Goal: Obtain resource: Download file/media

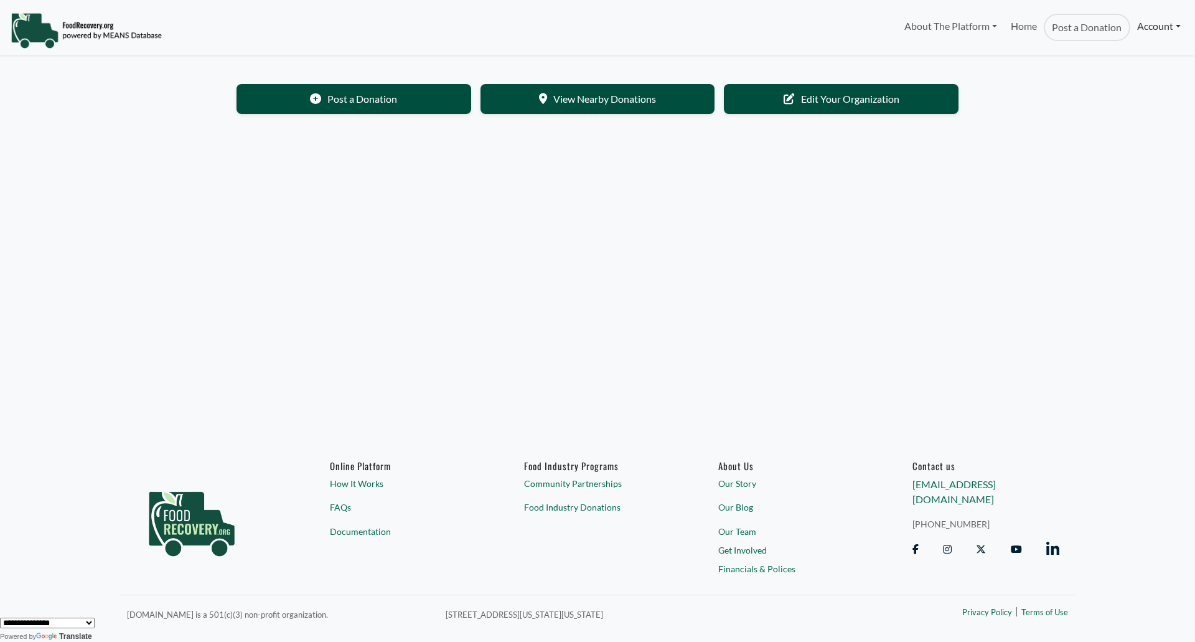
click at [1134, 30] on link "Account" at bounding box center [1158, 26] width 57 height 25
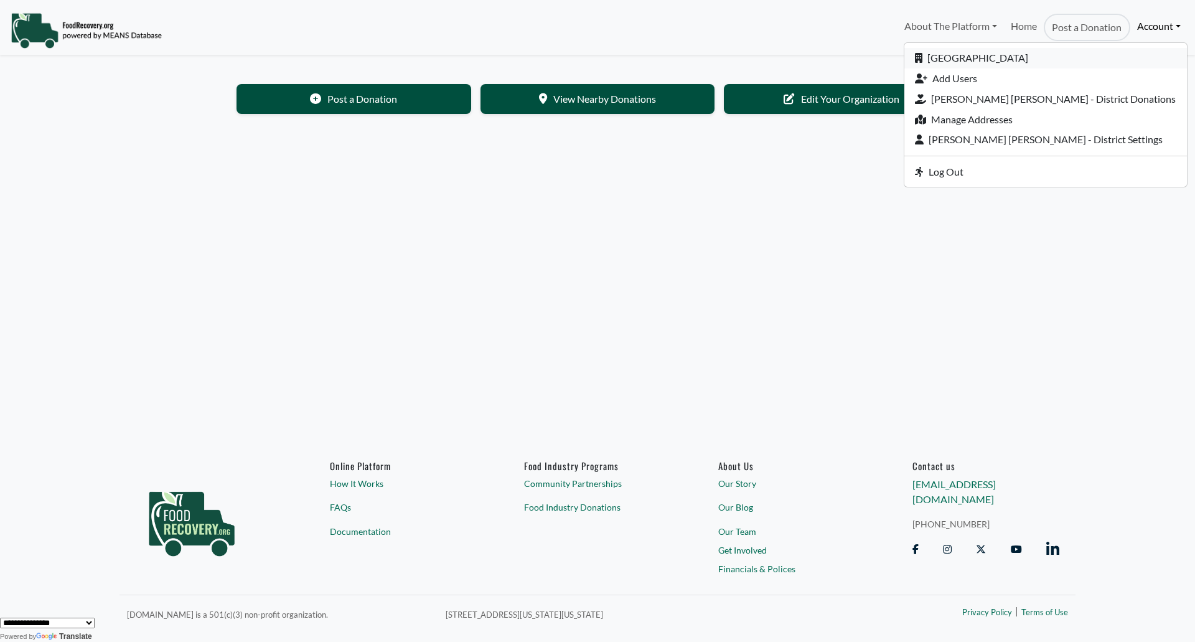
click at [1060, 58] on link "[GEOGRAPHIC_DATA]" at bounding box center [1045, 58] width 283 height 21
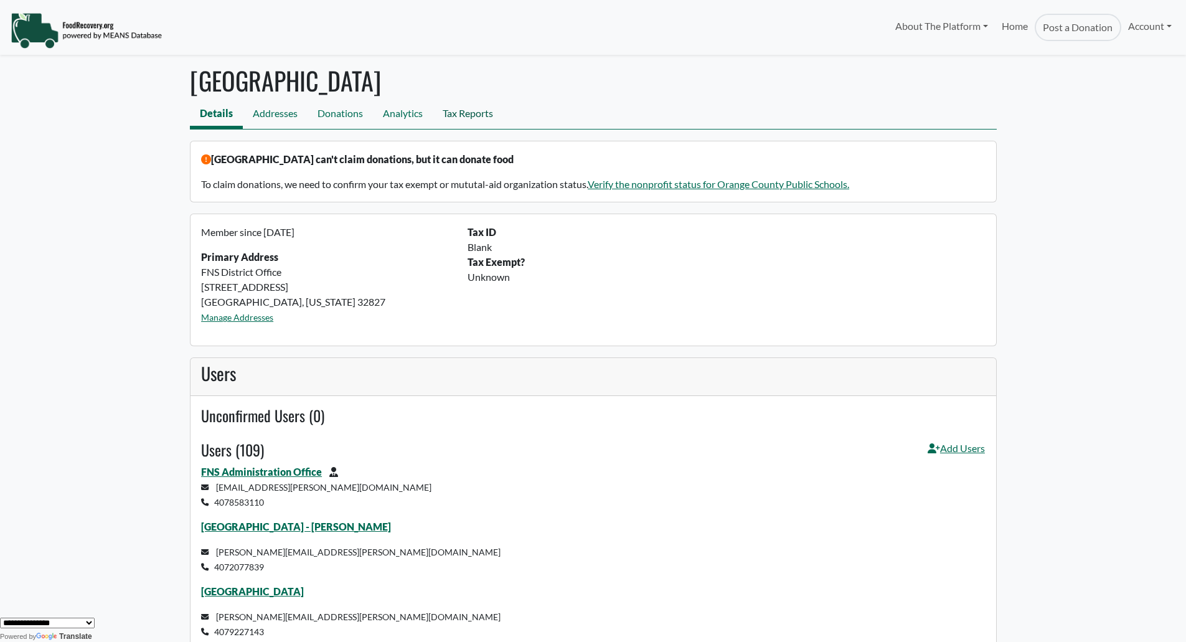
click at [459, 118] on link "Tax Reports" at bounding box center [468, 115] width 70 height 28
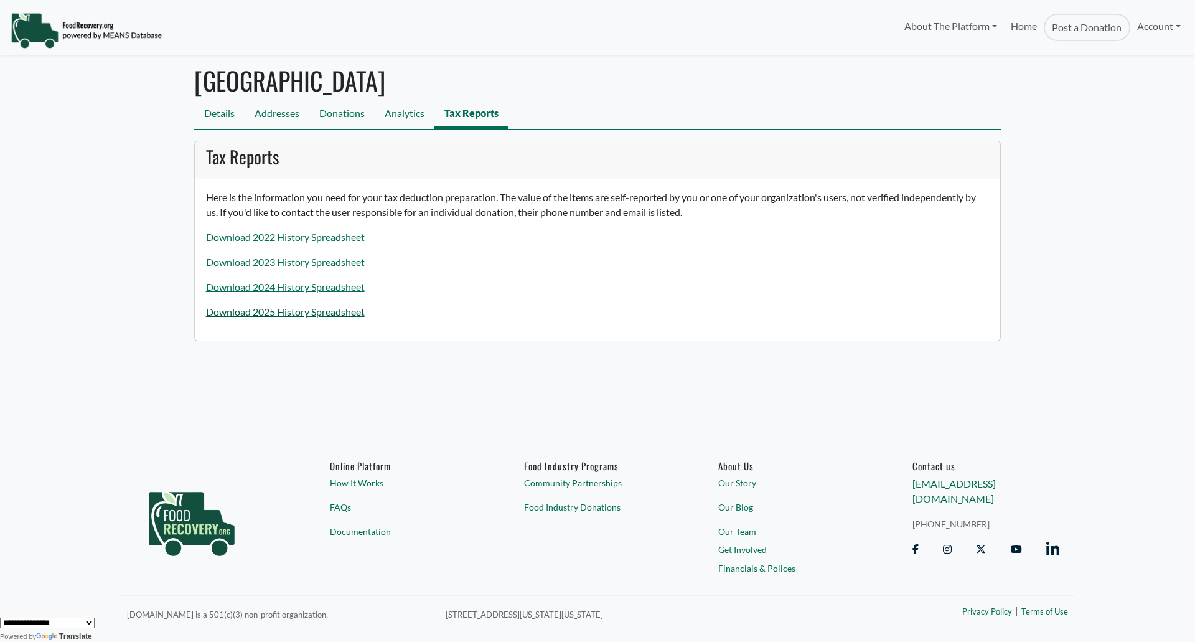
click at [261, 310] on link "Download 2025 History Spreadsheet" at bounding box center [285, 312] width 159 height 12
